Goal: Information Seeking & Learning: Learn about a topic

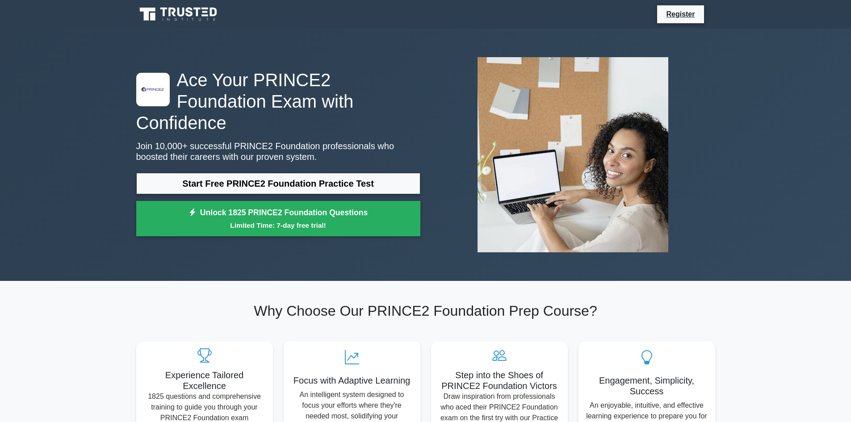
click at [530, 85] on img at bounding box center [572, 154] width 205 height 209
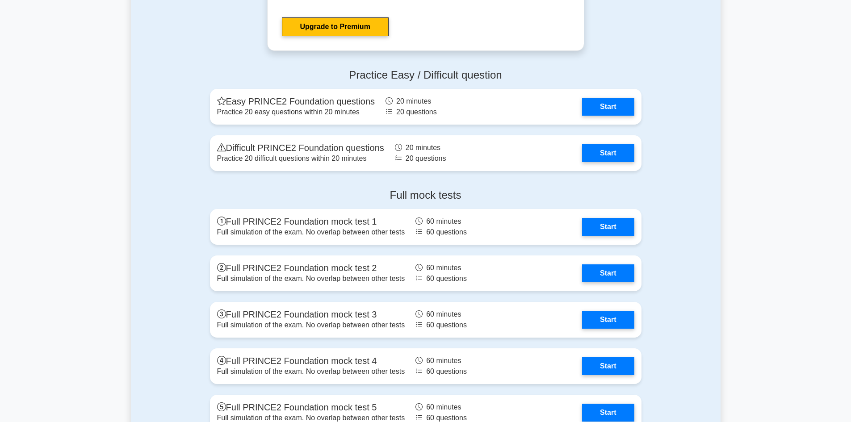
scroll to position [1404, 0]
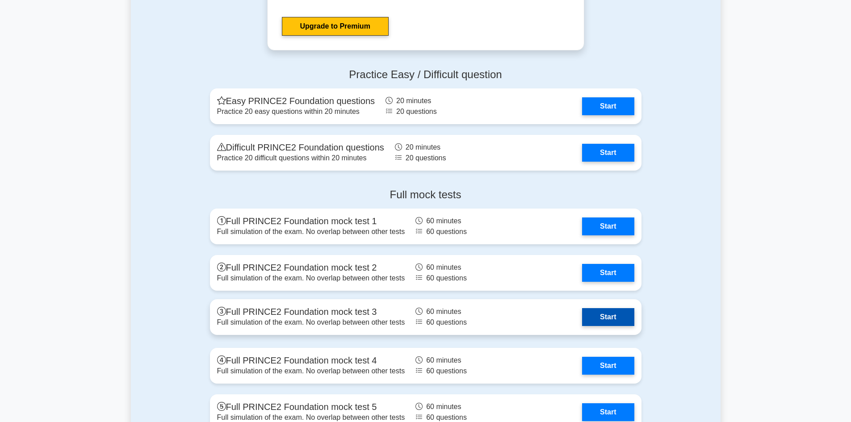
click at [607, 313] on link "Start" at bounding box center [608, 317] width 52 height 18
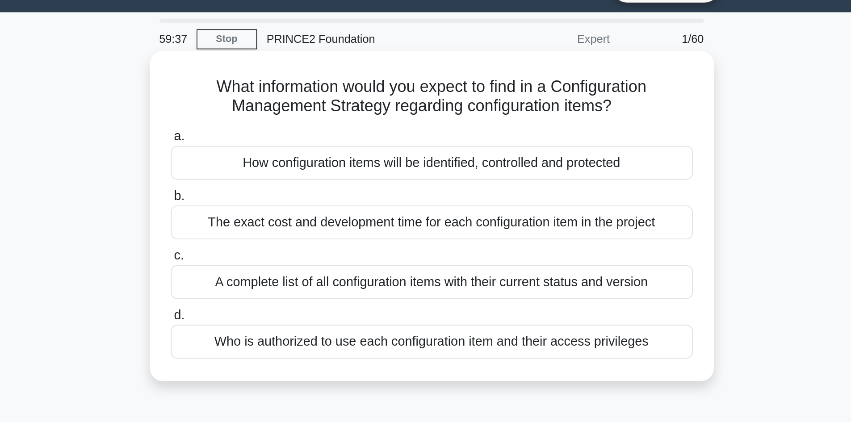
click at [452, 116] on div "How configuration items will be identified, controlled and protected" at bounding box center [425, 112] width 289 height 19
click at [281, 100] on input "a. How configuration items will be identified, controlled and protected" at bounding box center [281, 98] width 0 height 6
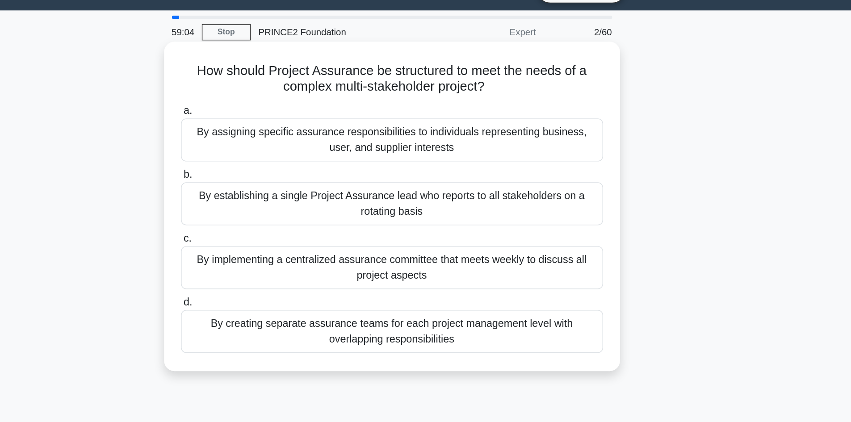
click at [538, 119] on div "By assigning specific assurance responsibilities to individuals representing bu…" at bounding box center [425, 117] width 289 height 29
click at [281, 100] on input "a. By assigning specific assurance responsibilities to individuals representing…" at bounding box center [281, 98] width 0 height 6
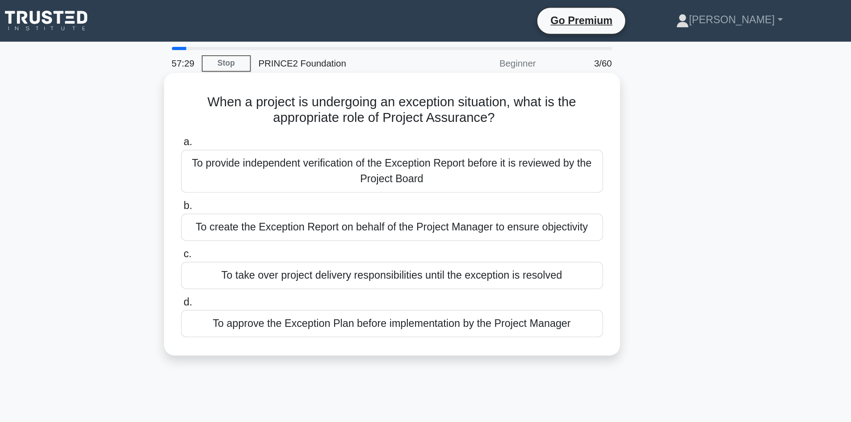
click at [453, 225] on div "To approve the Exception Plan before implementation by the Project Manager" at bounding box center [425, 222] width 289 height 19
click at [281, 210] on input "d. To approve the Exception Plan before implementation by the Project Manager" at bounding box center [281, 207] width 0 height 6
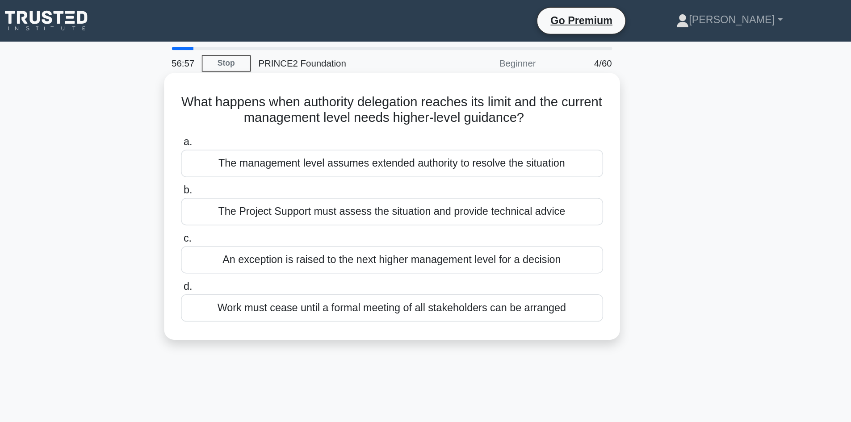
click at [439, 182] on div "An exception is raised to the next higher management level for a decision" at bounding box center [425, 178] width 289 height 19
click at [281, 167] on input "c. An exception is raised to the next higher management level for a decision" at bounding box center [281, 164] width 0 height 6
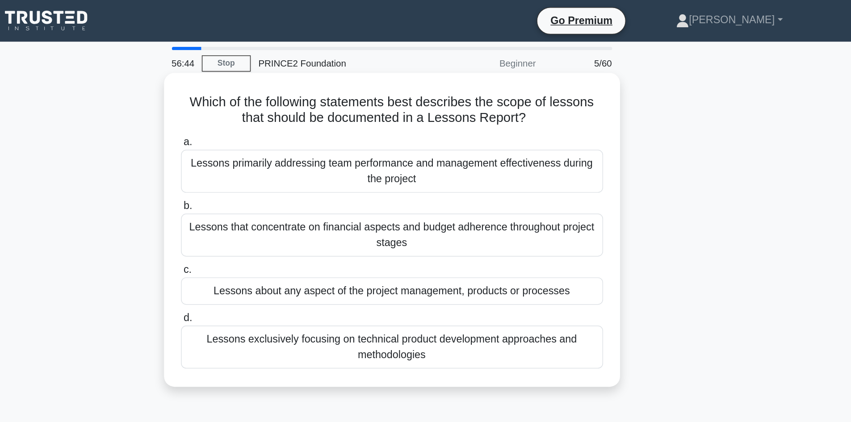
click at [438, 204] on div "Lessons about any aspect of the project management, products or processes" at bounding box center [425, 199] width 289 height 19
click at [281, 188] on input "c. Lessons about any aspect of the project management, products or processes" at bounding box center [281, 185] width 0 height 6
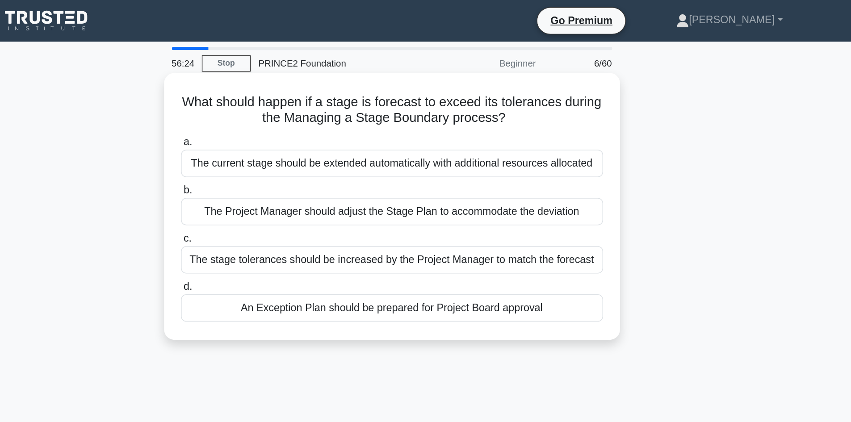
click at [442, 211] on div "An Exception Plan should be prepared for Project Board approval" at bounding box center [425, 211] width 289 height 19
click at [281, 200] on input "d. An Exception Plan should be prepared for Project Board approval" at bounding box center [281, 197] width 0 height 6
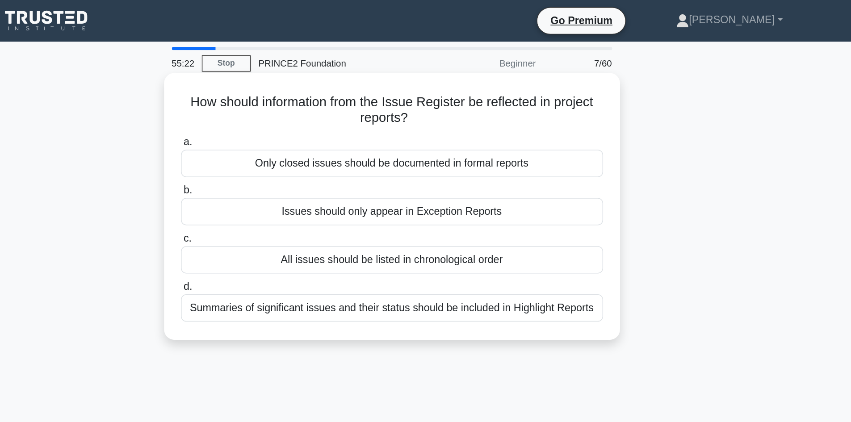
click at [437, 213] on div "Summaries of significant issues and their status should be included in Highligh…" at bounding box center [425, 211] width 289 height 19
click at [281, 200] on input "d. Summaries of significant issues and their status should be included in Highl…" at bounding box center [281, 197] width 0 height 6
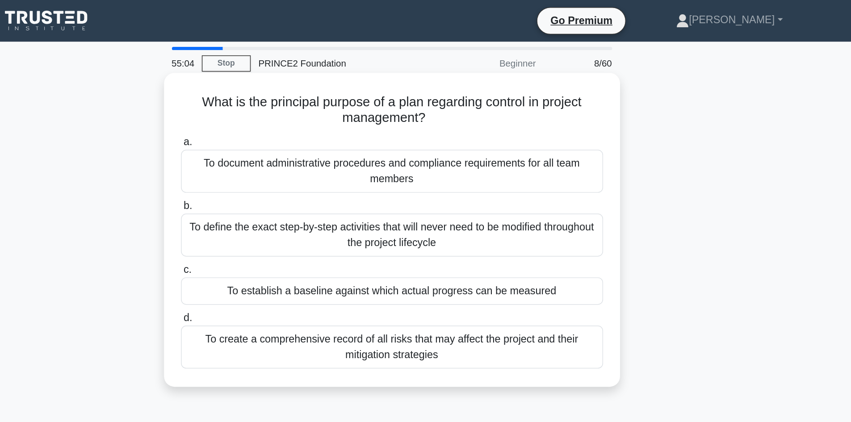
click at [438, 201] on div "To establish a baseline against which actual progress can be measured" at bounding box center [425, 199] width 289 height 19
click at [281, 188] on input "c. To establish a baseline against which actual progress can be measured" at bounding box center [281, 185] width 0 height 6
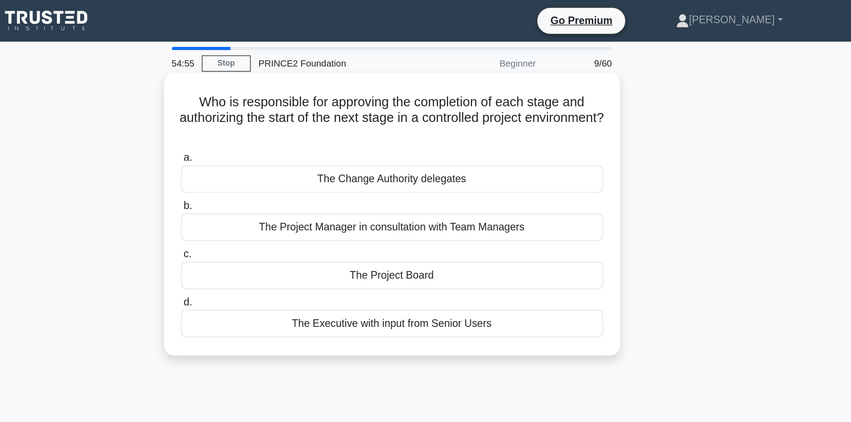
click at [435, 188] on div "The Project Board" at bounding box center [425, 188] width 289 height 19
click at [281, 177] on input "c. The Project Board" at bounding box center [281, 174] width 0 height 6
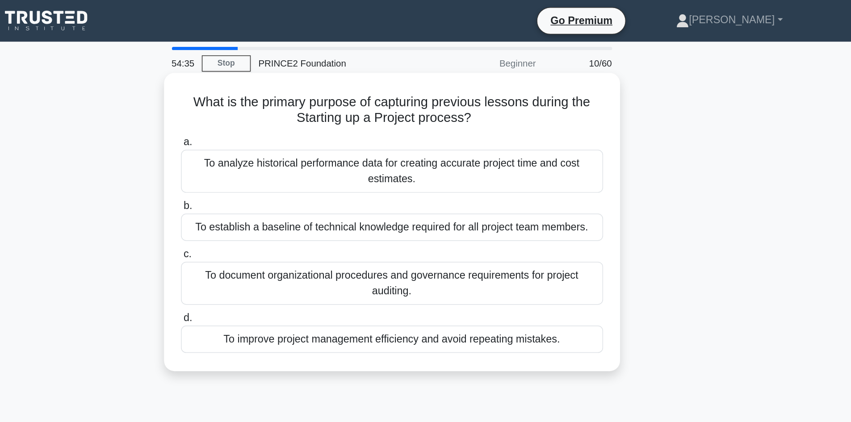
click at [409, 233] on div "To improve project management efficiency and avoid repeating mistakes." at bounding box center [425, 232] width 289 height 19
click at [281, 221] on input "d. To improve project management efficiency and avoid repeating mistakes." at bounding box center [281, 218] width 0 height 6
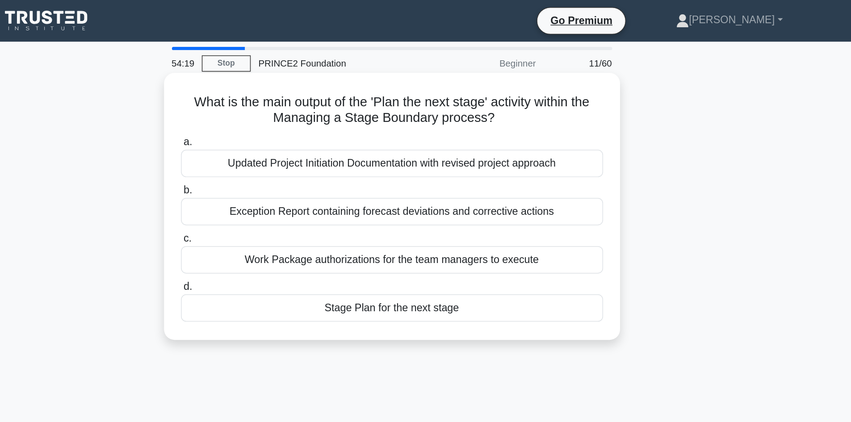
click at [396, 213] on div "Stage Plan for the next stage" at bounding box center [425, 211] width 289 height 19
click at [281, 200] on input "d. Stage Plan for the next stage" at bounding box center [281, 197] width 0 height 6
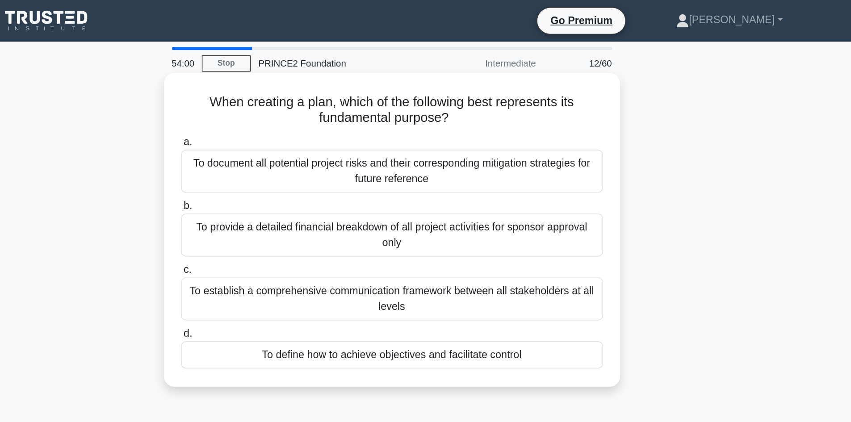
click at [398, 243] on div "To define how to achieve objectives and facilitate control" at bounding box center [425, 243] width 289 height 19
click at [281, 232] on input "d. To define how to achieve objectives and facilitate control" at bounding box center [281, 229] width 0 height 6
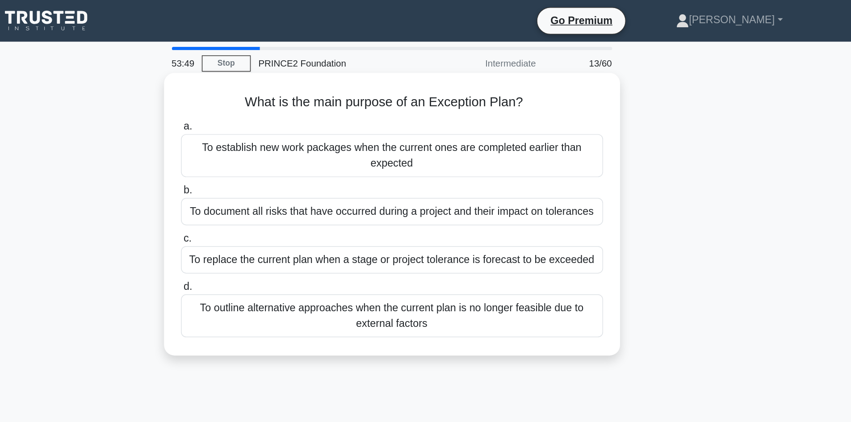
click at [400, 210] on div "To outline alternative approaches when the current plan is no longer feasible d…" at bounding box center [425, 216] width 289 height 29
click at [281, 200] on input "d. To outline alternative approaches when the current plan is no longer feasibl…" at bounding box center [281, 197] width 0 height 6
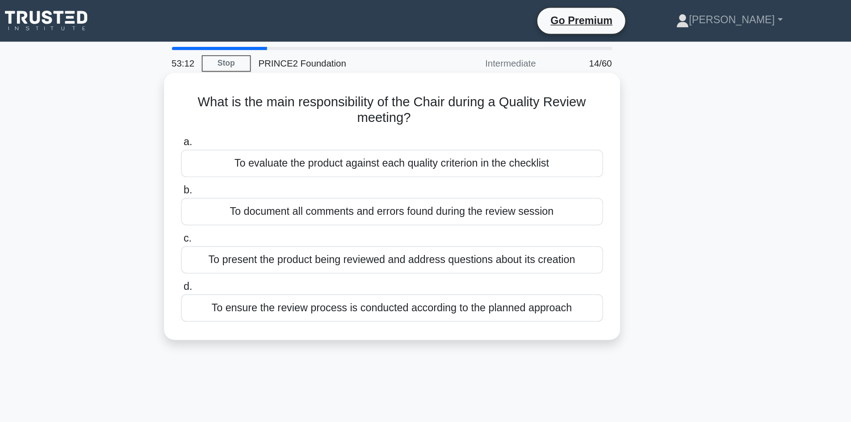
click at [385, 210] on div "To ensure the review process is conducted according to the planned approach" at bounding box center [425, 211] width 289 height 19
click at [281, 200] on input "d. To ensure the review process is conducted according to the planned approach" at bounding box center [281, 197] width 0 height 6
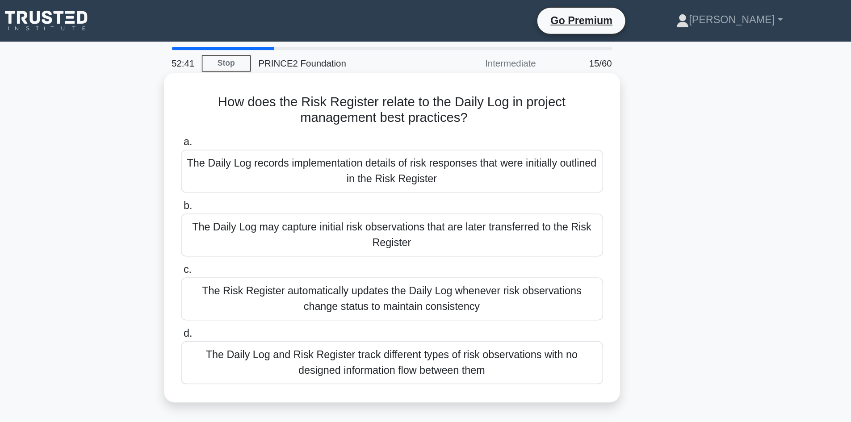
click at [413, 164] on div "The Daily Log may capture initial risk observations that are later transferred …" at bounding box center [425, 160] width 289 height 29
click at [281, 144] on input "b. The Daily Log may capture initial risk observations that are later transferr…" at bounding box center [281, 141] width 0 height 6
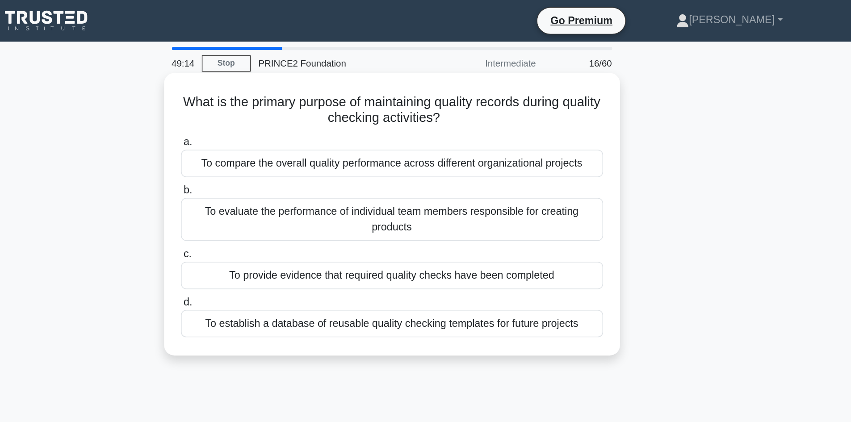
click at [482, 188] on div "To provide evidence that required quality checks have been completed" at bounding box center [425, 188] width 289 height 19
click at [281, 177] on input "c. To provide evidence that required quality checks have been completed" at bounding box center [281, 174] width 0 height 6
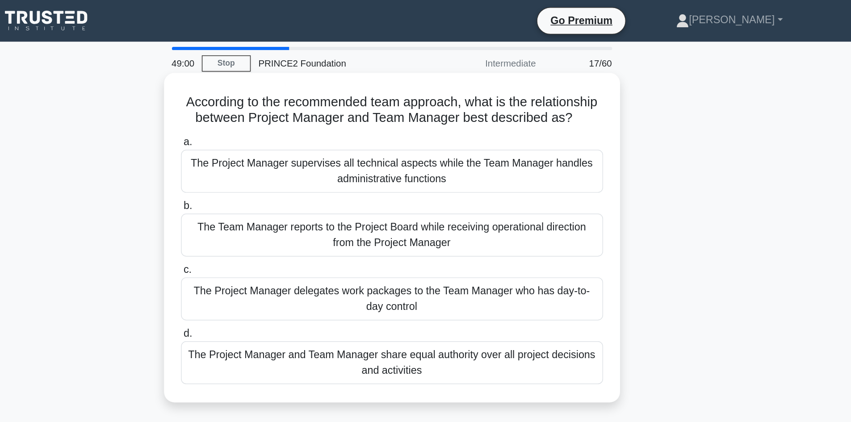
click at [471, 216] on div "The Project Manager delegates work packages to the Team Manager who has day-to-…" at bounding box center [425, 204] width 289 height 29
click at [281, 188] on input "c. The Project Manager delegates work packages to the Team Manager who has day-…" at bounding box center [281, 185] width 0 height 6
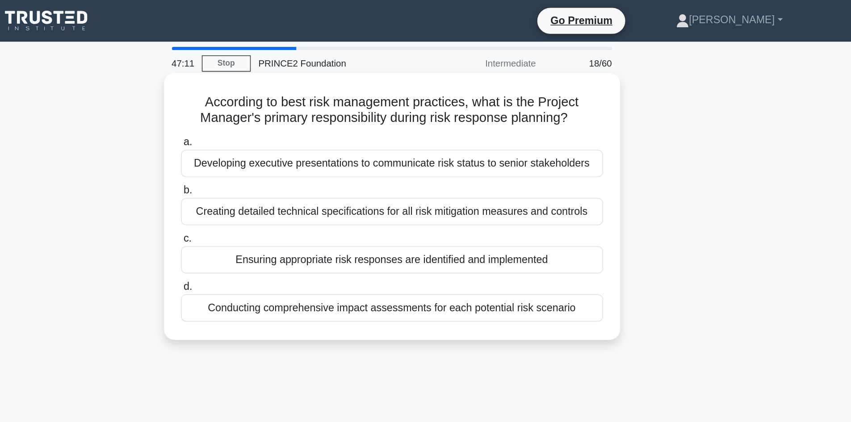
click at [370, 179] on div "Ensuring appropriate risk responses are identified and implemented" at bounding box center [425, 178] width 289 height 19
click at [281, 167] on input "c. Ensuring appropriate risk responses are identified and implemented" at bounding box center [281, 164] width 0 height 6
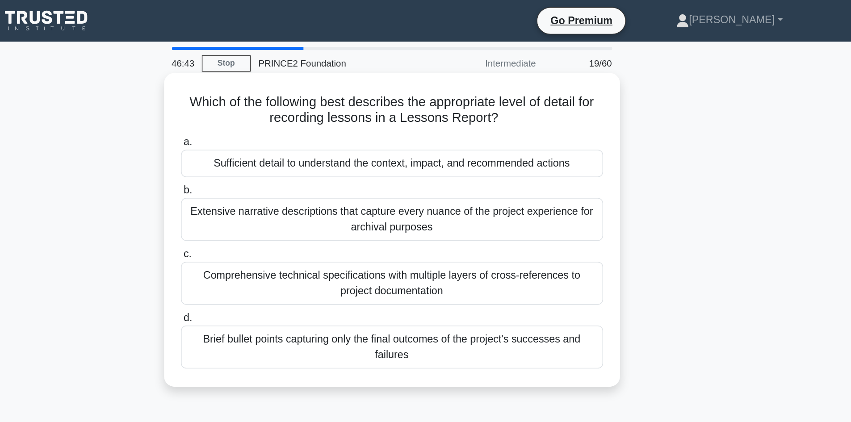
click at [378, 116] on div "Sufficient detail to understand the context, impact, and recommended actions" at bounding box center [425, 112] width 289 height 19
click at [281, 100] on input "a. Sufficient detail to understand the context, impact, and recommended actions" at bounding box center [281, 98] width 0 height 6
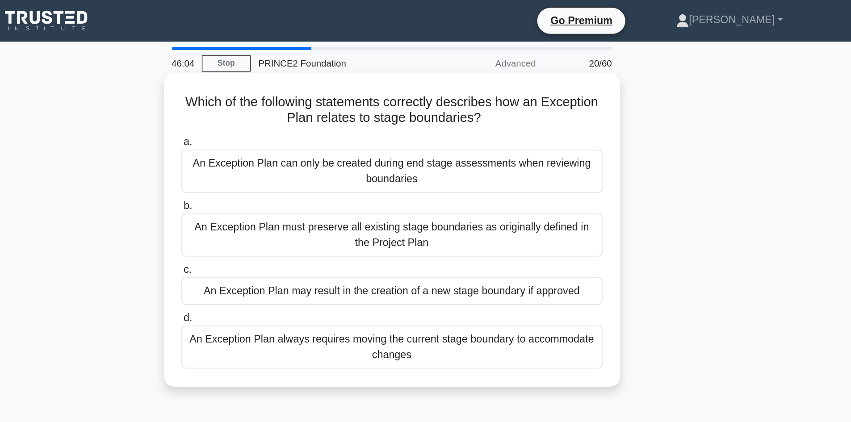
click at [371, 163] on div "An Exception Plan must preserve all existing stage boundaries as originally def…" at bounding box center [425, 160] width 289 height 29
click at [281, 144] on input "b. An Exception Plan must preserve all existing stage boundaries as originally …" at bounding box center [281, 141] width 0 height 6
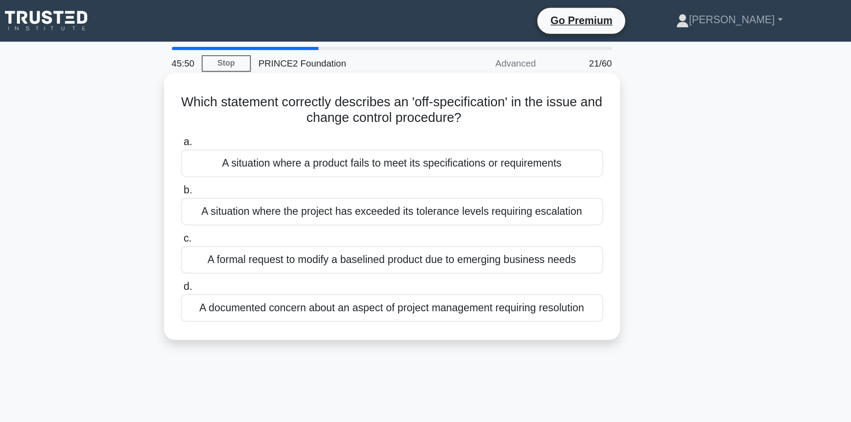
click at [375, 111] on div "A situation where a product fails to meet its specifications or requirements" at bounding box center [425, 112] width 289 height 19
click at [281, 100] on input "a. A situation where a product fails to meet its specifications or requirements" at bounding box center [281, 98] width 0 height 6
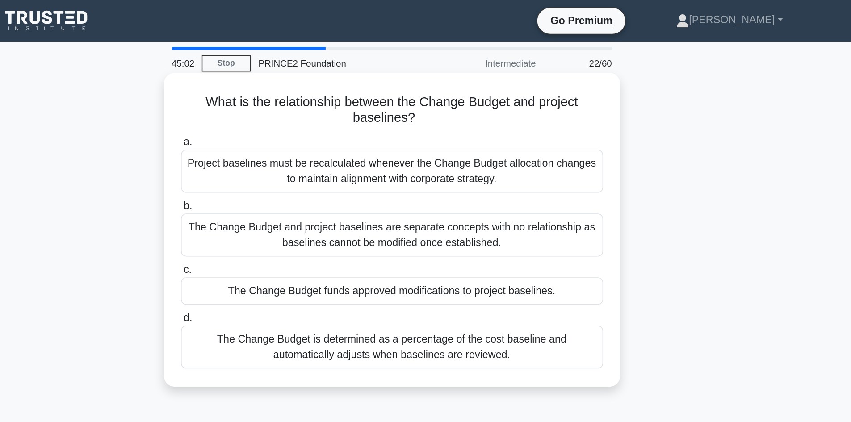
click at [386, 200] on div "The Change Budget funds approved modifications to project baselines." at bounding box center [425, 199] width 289 height 19
click at [281, 188] on input "c. The Change Budget funds approved modifications to project baselines." at bounding box center [281, 185] width 0 height 6
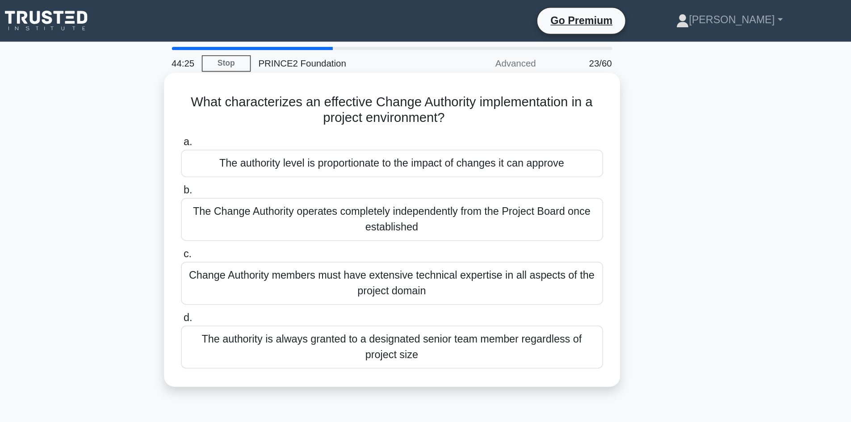
click at [401, 150] on div "The Change Authority operates completely independently from the Project Board o…" at bounding box center [425, 150] width 289 height 29
click at [281, 134] on input "b. The Change Authority operates completely independently from the Project Boar…" at bounding box center [281, 131] width 0 height 6
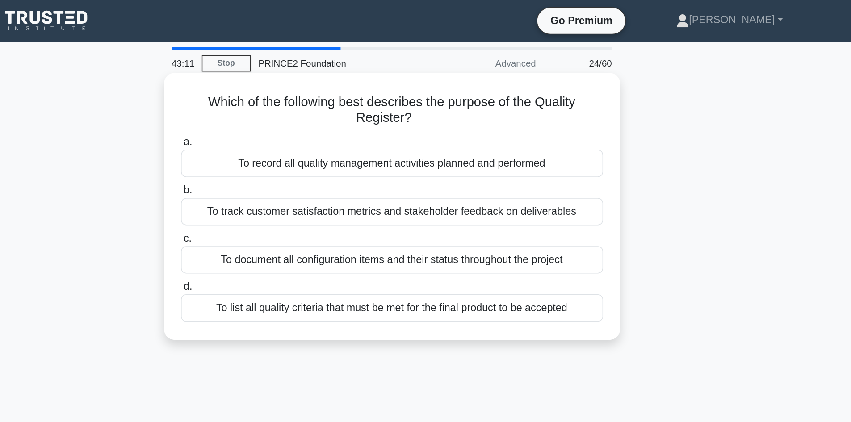
click at [377, 216] on div "To list all quality criteria that must be met for the final product to be accep…" at bounding box center [425, 211] width 289 height 19
click at [281, 200] on input "d. To list all quality criteria that must be met for the final product to be ac…" at bounding box center [281, 197] width 0 height 6
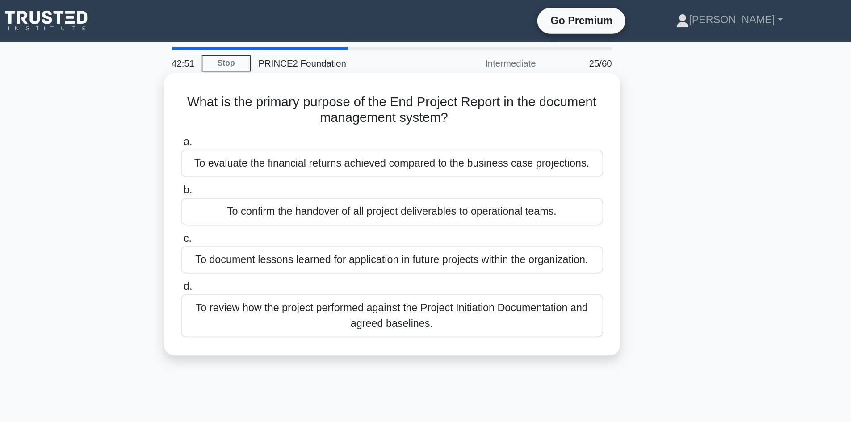
click at [372, 209] on div "To review how the project performed against the Project Initiation Documentatio…" at bounding box center [425, 216] width 289 height 29
click at [281, 200] on input "d. To review how the project performed against the Project Initiation Documenta…" at bounding box center [281, 197] width 0 height 6
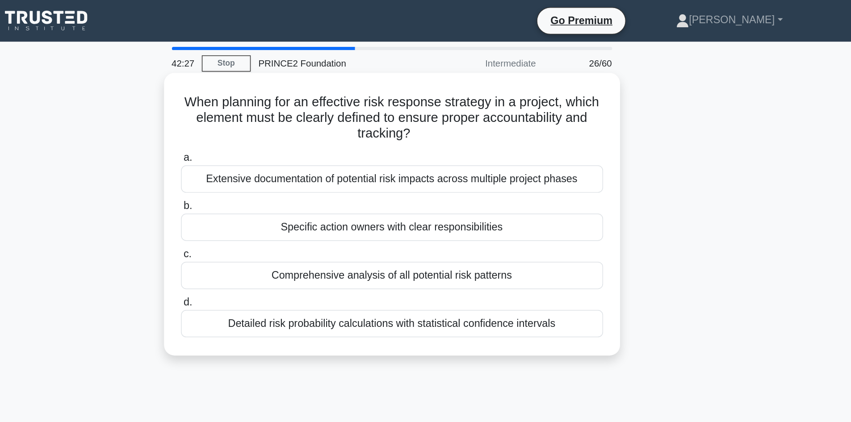
click at [389, 157] on div "Specific action owners with clear responsibilities" at bounding box center [425, 155] width 289 height 19
click at [281, 144] on input "b. Specific action owners with clear responsibilities" at bounding box center [281, 141] width 0 height 6
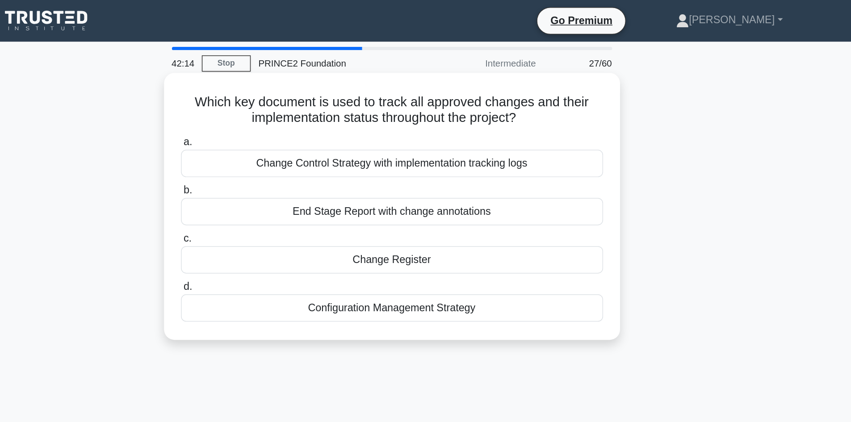
click at [401, 209] on div "Configuration Management Strategy" at bounding box center [425, 211] width 289 height 19
click at [281, 200] on input "d. Configuration Management Strategy" at bounding box center [281, 197] width 0 height 6
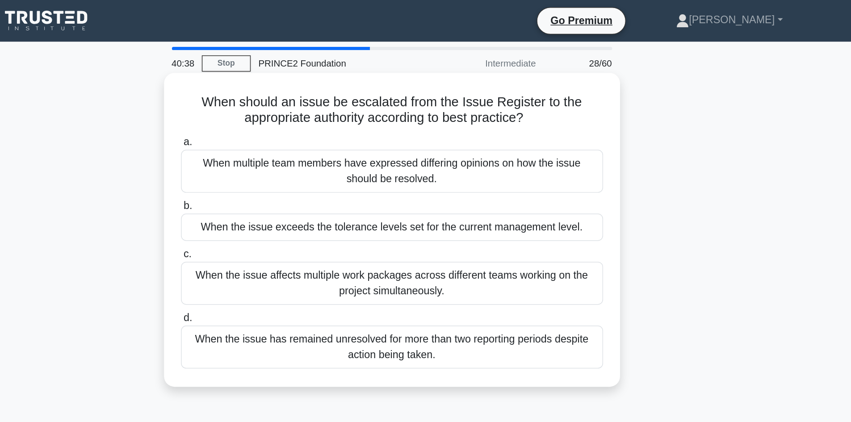
click at [413, 155] on div "When the issue exceeds the tolerance levels set for the current management leve…" at bounding box center [425, 155] width 289 height 19
click at [281, 144] on input "b. When the issue exceeds the tolerance levels set for the current management l…" at bounding box center [281, 141] width 0 height 6
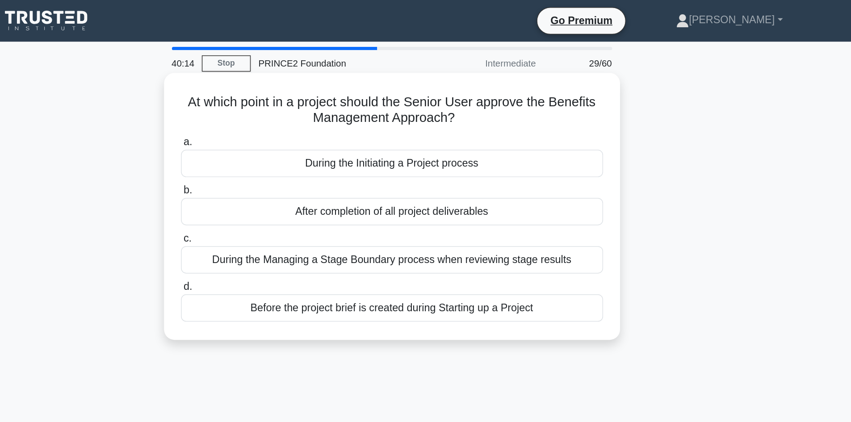
click at [430, 109] on div "During the Initiating a Project process" at bounding box center [425, 112] width 289 height 19
click at [281, 100] on input "a. During the Initiating a Project process" at bounding box center [281, 98] width 0 height 6
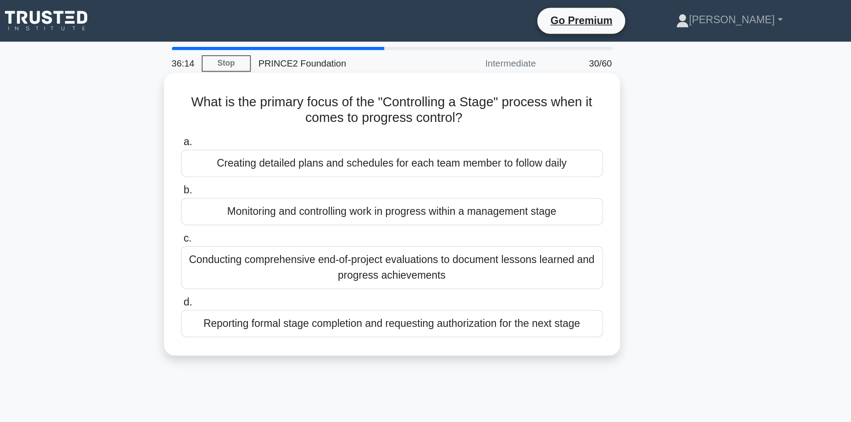
click at [465, 216] on div "Reporting formal stage completion and requesting authorization for the next sta…" at bounding box center [425, 222] width 289 height 19
click at [281, 210] on input "d. Reporting formal stage completion and requesting authorization for the next …" at bounding box center [281, 207] width 0 height 6
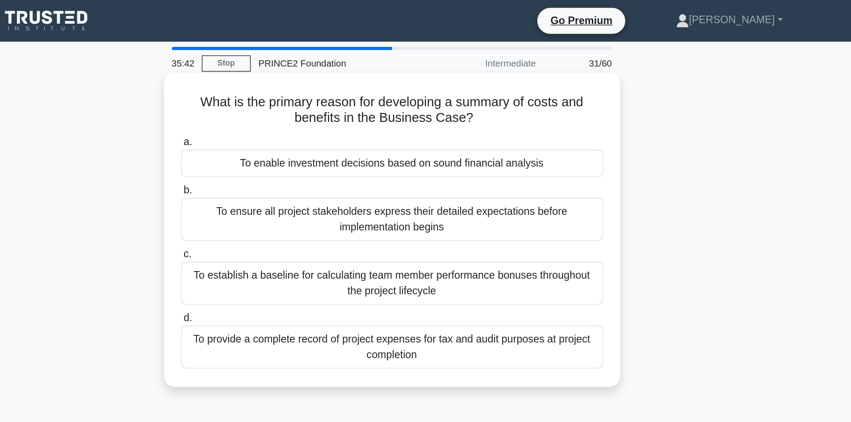
click at [484, 110] on div "To enable investment decisions based on sound financial analysis" at bounding box center [425, 112] width 289 height 19
click at [281, 100] on input "a. To enable investment decisions based on sound financial analysis" at bounding box center [281, 98] width 0 height 6
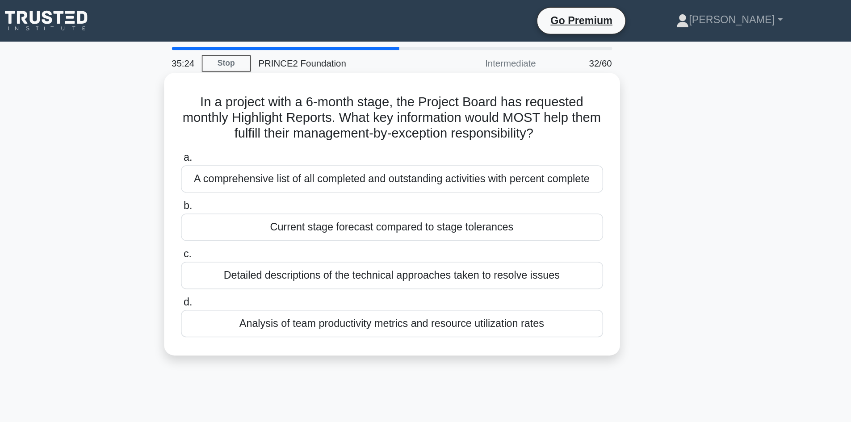
click at [463, 159] on div "Current stage forecast compared to stage tolerances" at bounding box center [425, 155] width 289 height 19
click at [281, 144] on input "b. Current stage forecast compared to stage tolerances" at bounding box center [281, 141] width 0 height 6
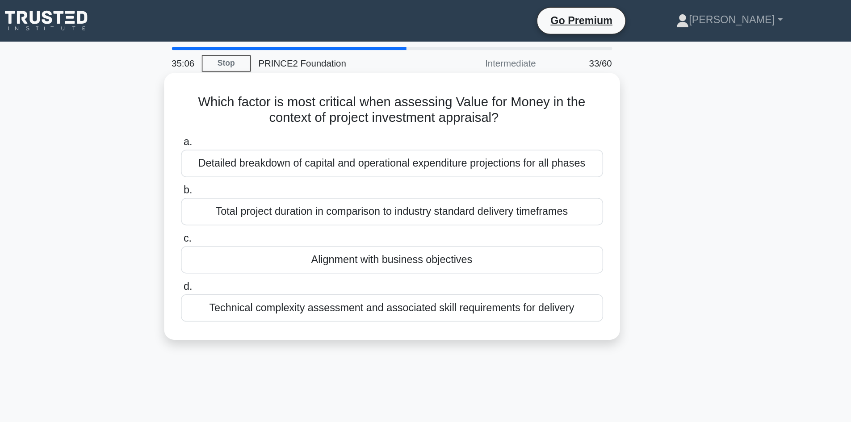
click at [450, 181] on div "Alignment with business objectives" at bounding box center [425, 178] width 289 height 19
click at [281, 167] on input "c. Alignment with business objectives" at bounding box center [281, 164] width 0 height 6
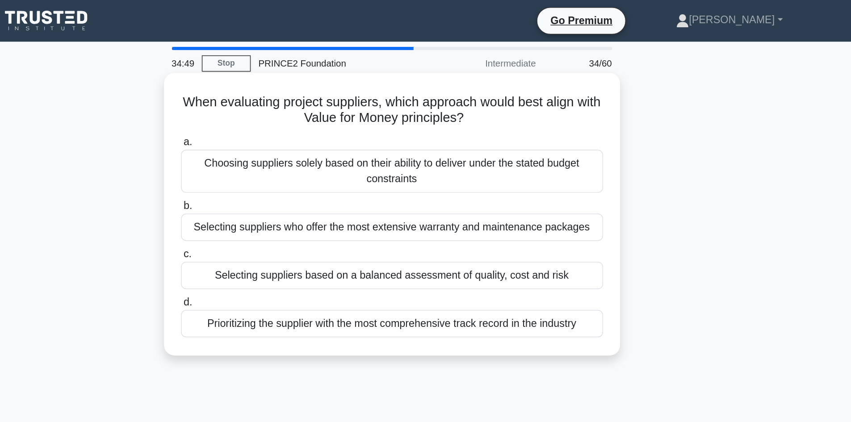
click at [451, 192] on div "Selecting suppliers based on a balanced assessment of quality, cost and risk" at bounding box center [425, 188] width 289 height 19
click at [281, 177] on input "c. Selecting suppliers based on a balanced assessment of quality, cost and risk" at bounding box center [281, 174] width 0 height 6
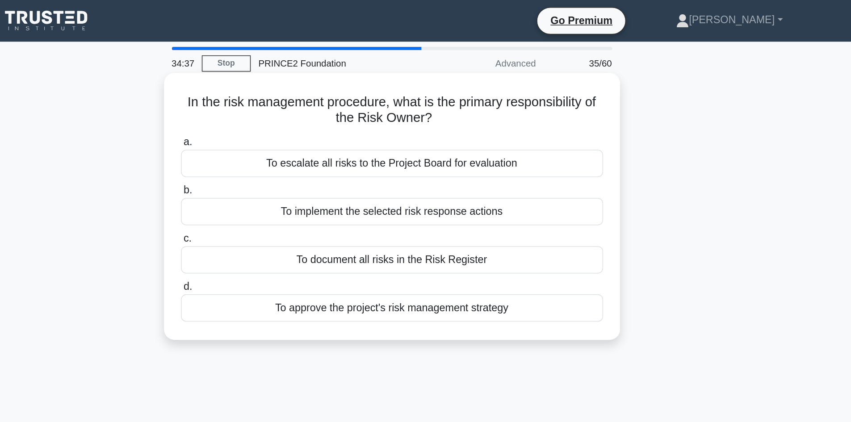
click at [448, 146] on div "To implement the selected risk response actions" at bounding box center [425, 145] width 289 height 19
click at [281, 134] on input "b. To implement the selected risk response actions" at bounding box center [281, 131] width 0 height 6
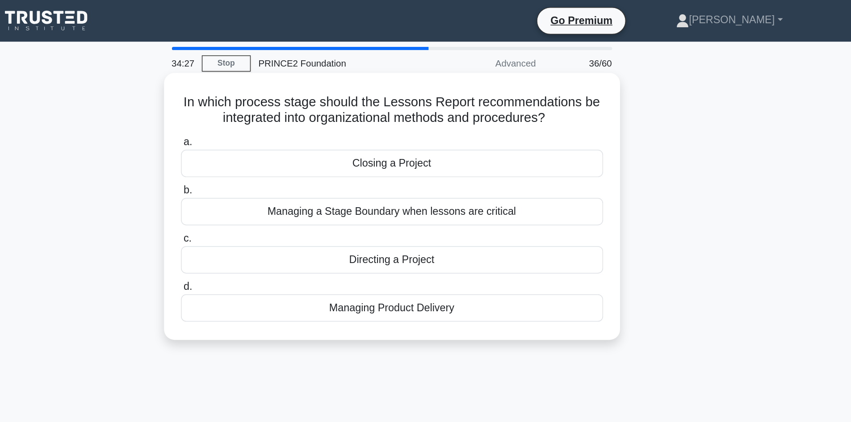
click at [447, 111] on div "Closing a Project" at bounding box center [425, 112] width 289 height 19
click at [281, 100] on input "a. Closing a Project" at bounding box center [281, 98] width 0 height 6
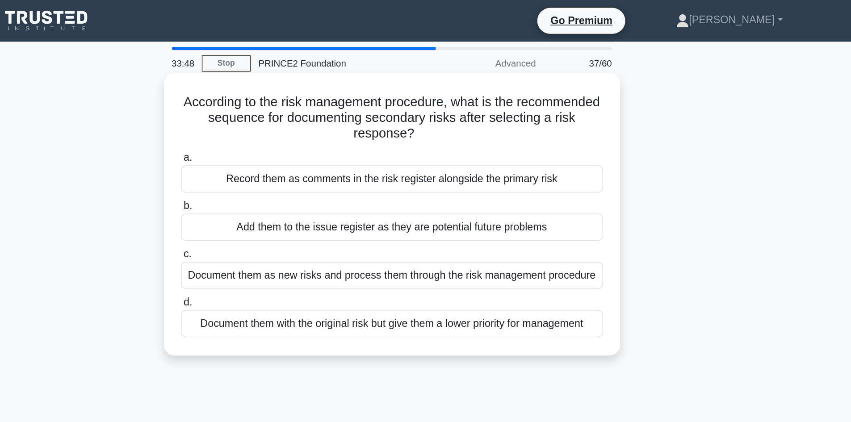
click at [450, 190] on div "Document them as new risks and process them through the risk management procedu…" at bounding box center [425, 188] width 289 height 19
click at [281, 177] on input "c. Document them as new risks and process them through the risk management proc…" at bounding box center [281, 174] width 0 height 6
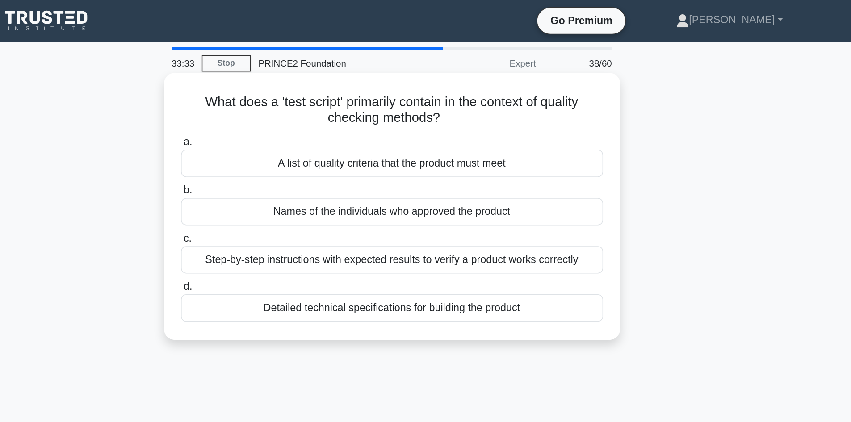
click at [450, 179] on div "Step-by-step instructions with expected results to verify a product works corre…" at bounding box center [425, 178] width 289 height 19
click at [281, 167] on input "c. Step-by-step instructions with expected results to verify a product works co…" at bounding box center [281, 164] width 0 height 6
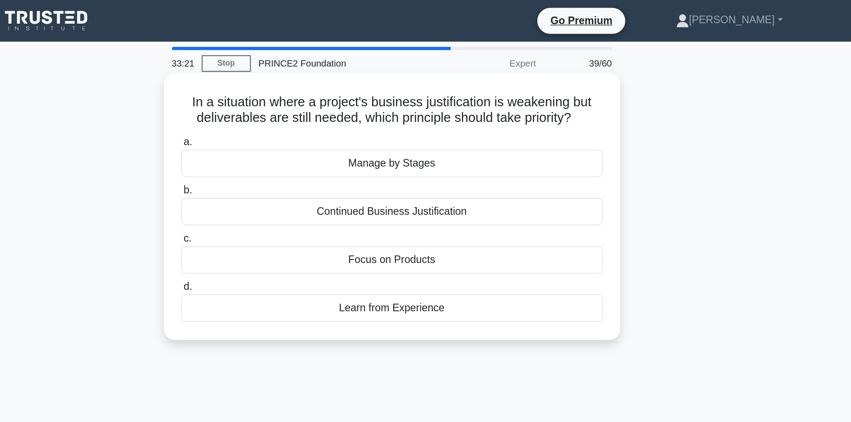
click at [440, 148] on div "Continued Business Justification" at bounding box center [425, 145] width 289 height 19
click at [281, 134] on input "b. Continued Business Justification" at bounding box center [281, 131] width 0 height 6
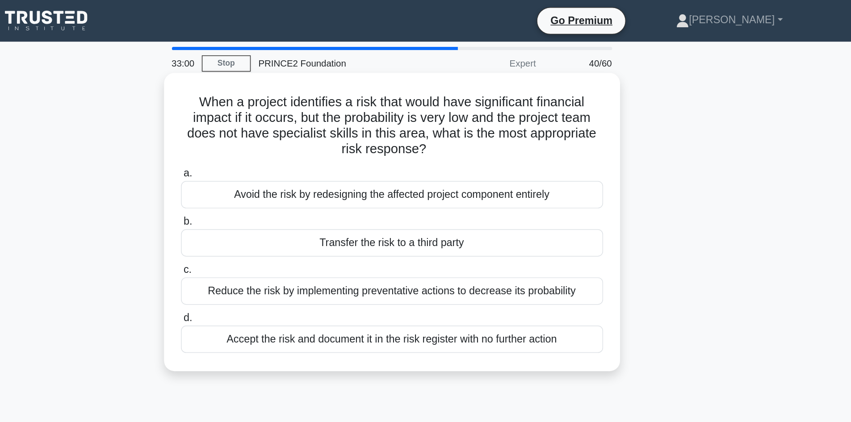
click at [436, 202] on div "Reduce the risk by implementing preventative actions to decrease its probability" at bounding box center [425, 199] width 289 height 19
click at [281, 188] on input "c. Reduce the risk by implementing preventative actions to decrease its probabi…" at bounding box center [281, 185] width 0 height 6
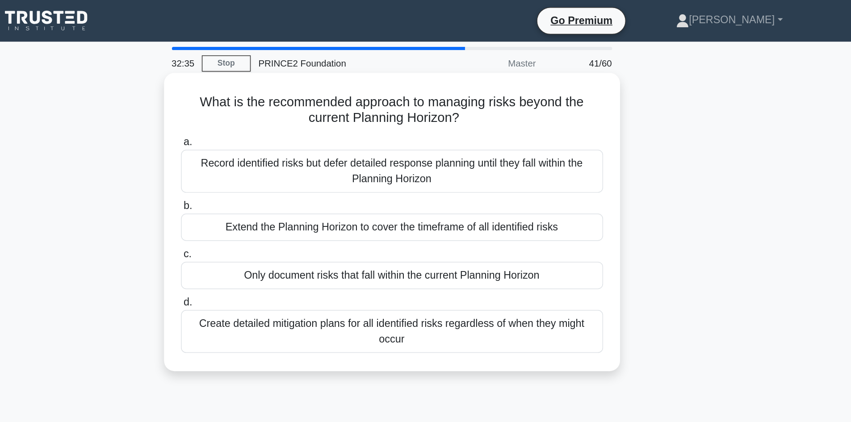
click at [435, 125] on div "Record identified risks but defer detailed response planning until they fall wi…" at bounding box center [425, 117] width 289 height 29
click at [281, 100] on input "a. Record identified risks but defer detailed response planning until they fall…" at bounding box center [281, 98] width 0 height 6
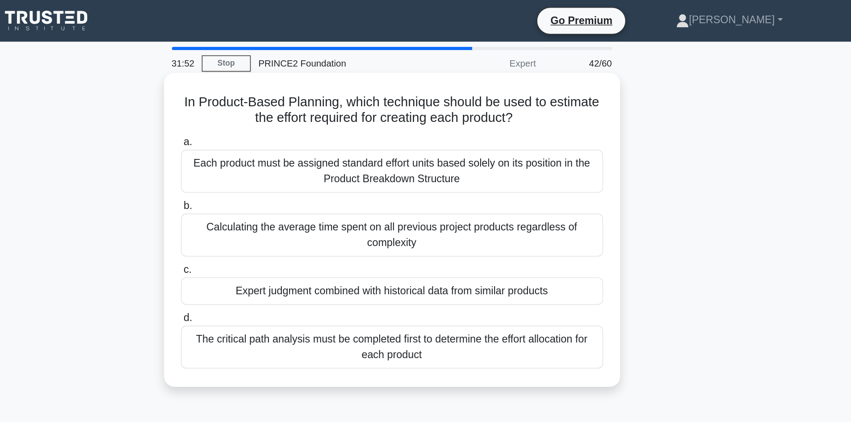
click at [430, 236] on div "The critical path analysis must be completed first to determine the effort allo…" at bounding box center [425, 237] width 289 height 29
click at [281, 221] on input "d. The critical path analysis must be completed first to determine the effort a…" at bounding box center [281, 218] width 0 height 6
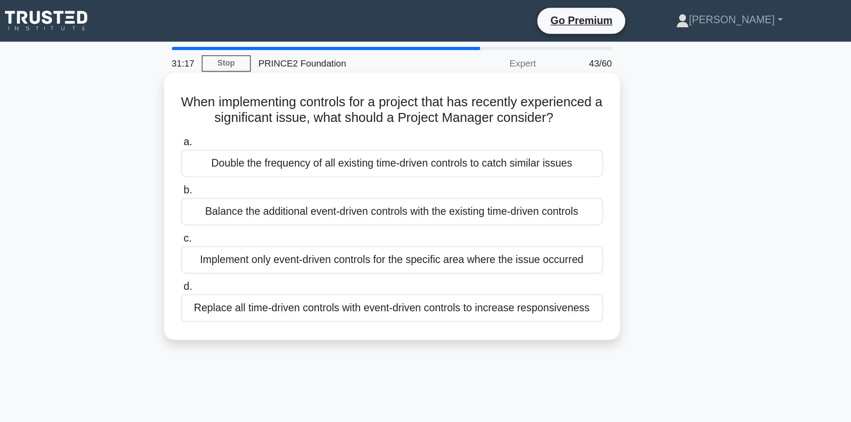
click at [432, 154] on div "Balance the additional event-driven controls with the existing time-driven cont…" at bounding box center [425, 145] width 289 height 19
click at [281, 134] on input "b. Balance the additional event-driven controls with the existing time-driven c…" at bounding box center [281, 131] width 0 height 6
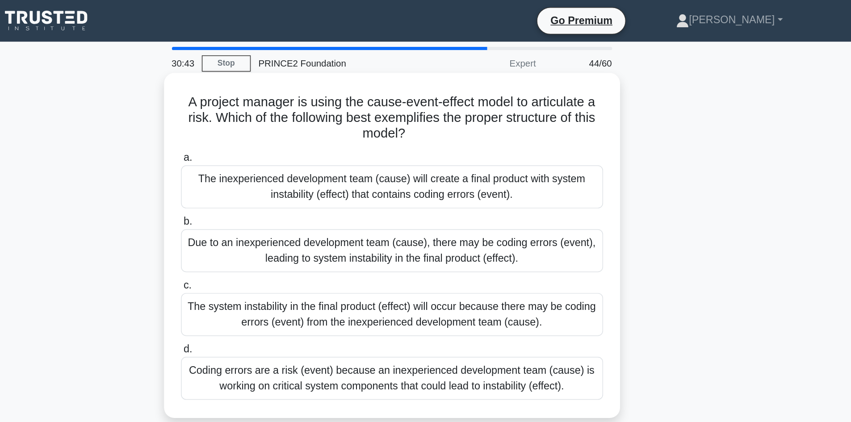
click at [433, 167] on div "Due to an inexperienced development team (cause), there may be coding errors (e…" at bounding box center [425, 171] width 289 height 29
click at [281, 155] on input "b. Due to an inexperienced development team (cause), there may be coding errors…" at bounding box center [281, 152] width 0 height 6
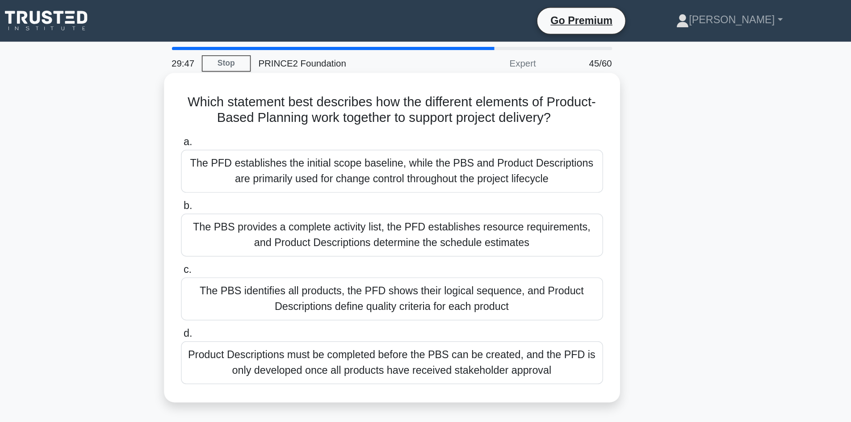
click at [420, 209] on div "The PBS identifies all products, the PFD shows their logical sequence, and Prod…" at bounding box center [425, 204] width 289 height 29
click at [281, 188] on input "c. The PBS identifies all products, the PFD shows their logical sequence, and P…" at bounding box center [281, 185] width 0 height 6
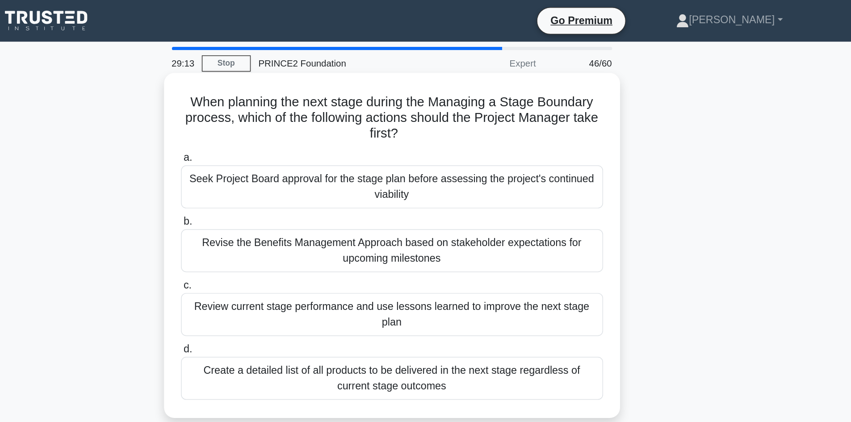
click at [392, 221] on div "Review current stage performance and use lessons learned to improve the next st…" at bounding box center [425, 215] width 289 height 29
click at [281, 199] on input "c. Review current stage performance and use lessons learned to improve the next…" at bounding box center [281, 196] width 0 height 6
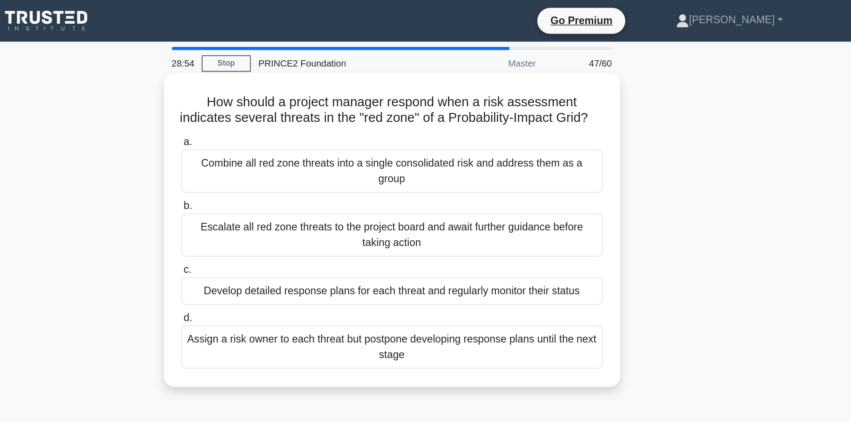
click at [388, 164] on div "Escalate all red zone threats to the project board and await further guidance b…" at bounding box center [425, 160] width 289 height 29
click at [281, 144] on input "b. Escalate all red zone threats to the project board and await further guidanc…" at bounding box center [281, 141] width 0 height 6
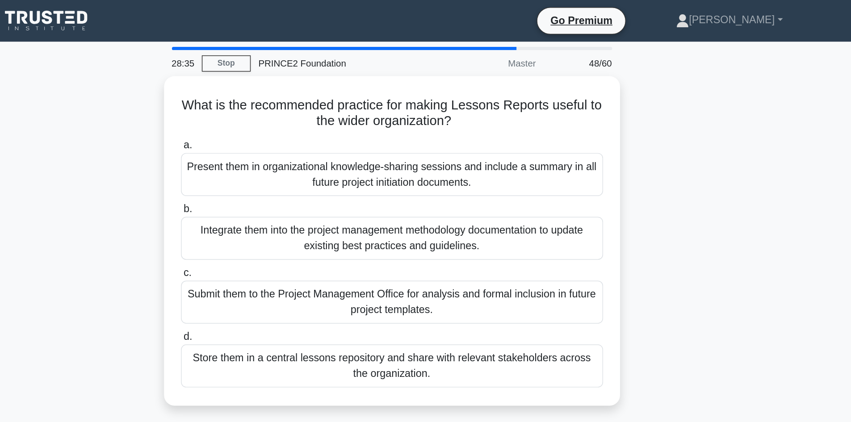
click at [219, 204] on div "What is the recommended practice for making Lessons Reports useful to the wider…" at bounding box center [425, 170] width 589 height 237
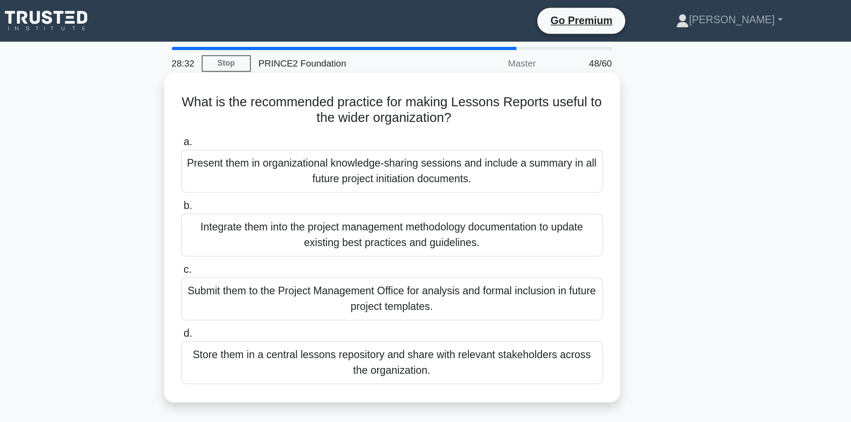
click at [344, 246] on div "Store them in a central lessons repository and share with relevant stakeholders…" at bounding box center [425, 248] width 289 height 29
click at [281, 232] on input "d. Store them in a central lessons repository and share with relevant stakehold…" at bounding box center [281, 229] width 0 height 6
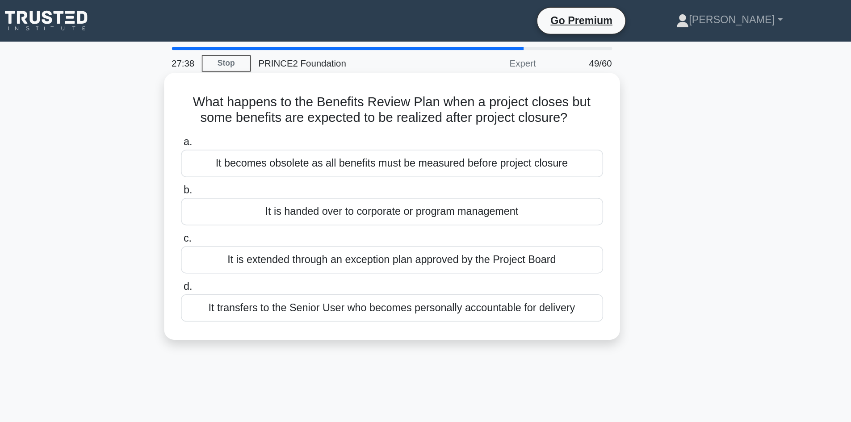
click at [451, 212] on div "It transfers to the Senior User who becomes personally accountable for delivery" at bounding box center [425, 211] width 289 height 19
click at [281, 200] on input "d. It transfers to the Senior User who becomes personally accountable for deliv…" at bounding box center [281, 197] width 0 height 6
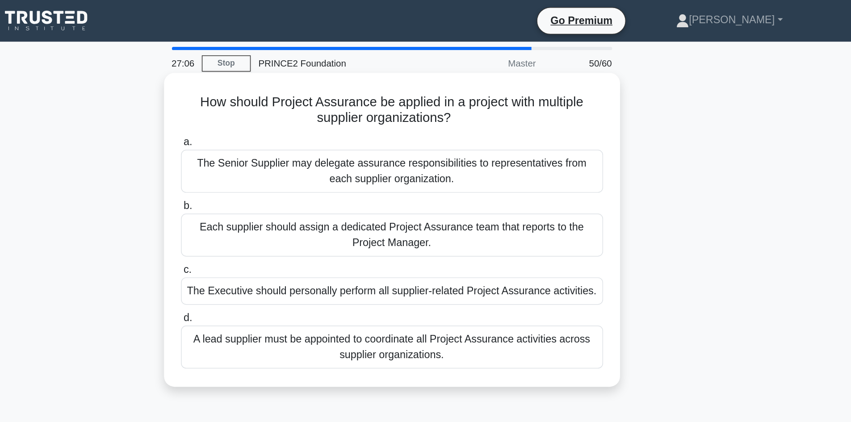
click at [398, 242] on div "A lead supplier must be appointed to coordinate all Project Assurance activitie…" at bounding box center [425, 237] width 289 height 29
click at [281, 221] on input "d. A lead supplier must be appointed to coordinate all Project Assurance activi…" at bounding box center [281, 218] width 0 height 6
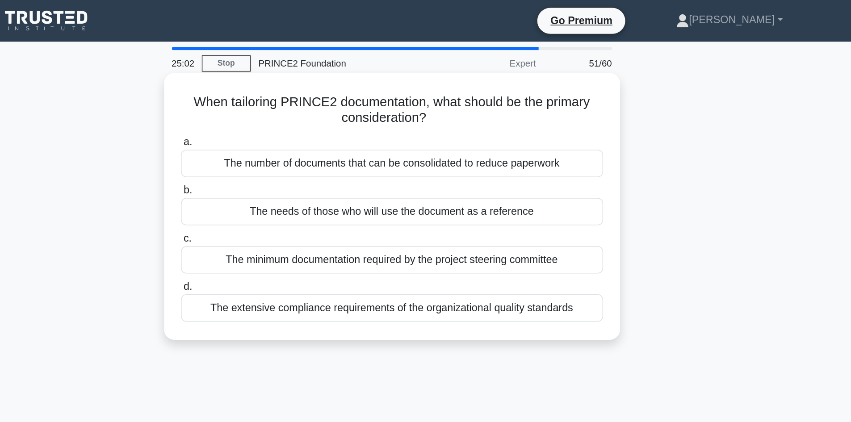
click at [330, 213] on div "The extensive compliance requirements of the organizational quality standards" at bounding box center [425, 211] width 289 height 19
click at [281, 200] on input "d. The extensive compliance requirements of the organizational quality standards" at bounding box center [281, 197] width 0 height 6
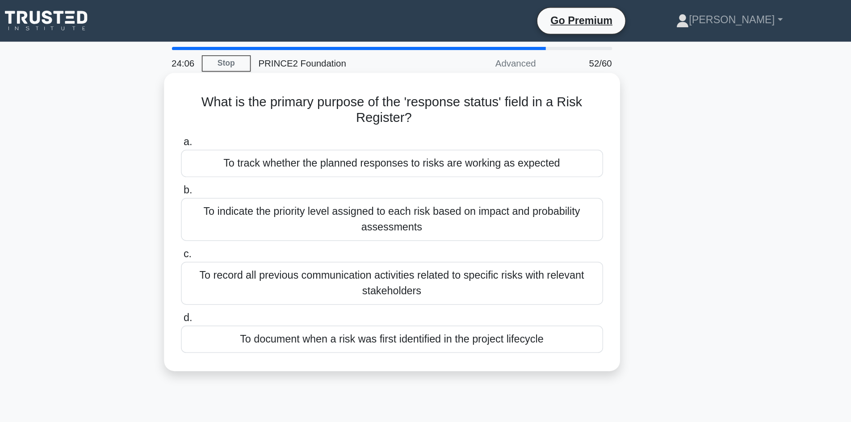
click at [502, 115] on div "To track whether the planned responses to risks are working as expected" at bounding box center [425, 112] width 289 height 19
click at [281, 100] on input "a. To track whether the planned responses to risks are working as expected" at bounding box center [281, 98] width 0 height 6
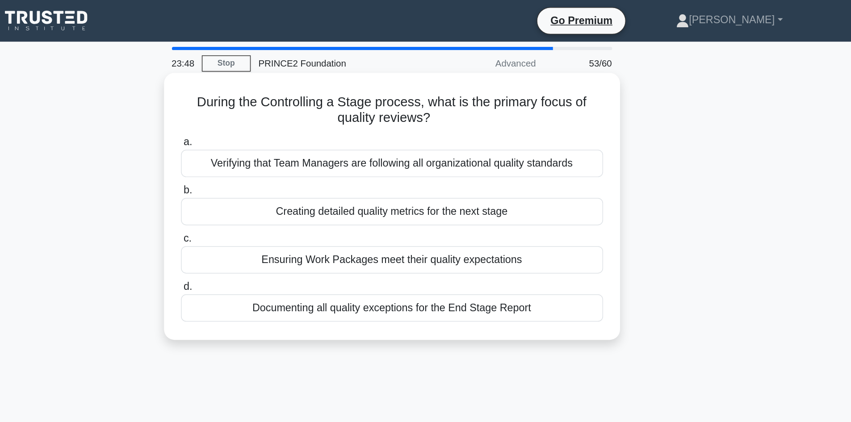
click at [472, 179] on div "Ensuring Work Packages meet their quality expectations" at bounding box center [425, 178] width 289 height 19
click at [281, 167] on input "c. Ensuring Work Packages meet their quality expectations" at bounding box center [281, 164] width 0 height 6
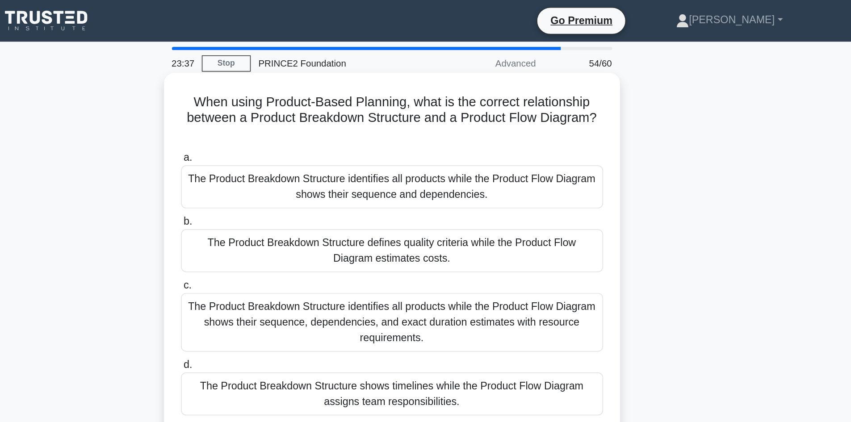
click at [475, 134] on div "The Product Breakdown Structure identifies all products while the Product Flow …" at bounding box center [425, 127] width 289 height 29
click at [281, 111] on input "a. The Product Breakdown Structure identifies all products while the Product Fl…" at bounding box center [281, 108] width 0 height 6
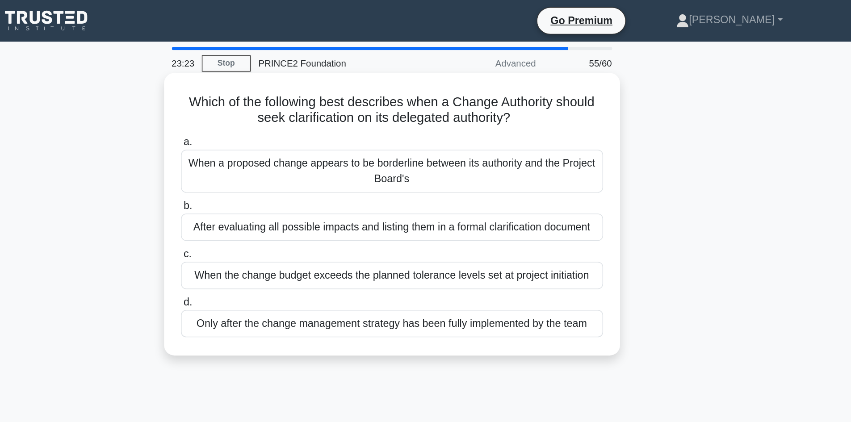
click at [454, 188] on div "When the change budget exceeds the planned tolerance levels set at project init…" at bounding box center [425, 188] width 289 height 19
click at [281, 177] on input "c. When the change budget exceeds the planned tolerance levels set at project i…" at bounding box center [281, 174] width 0 height 6
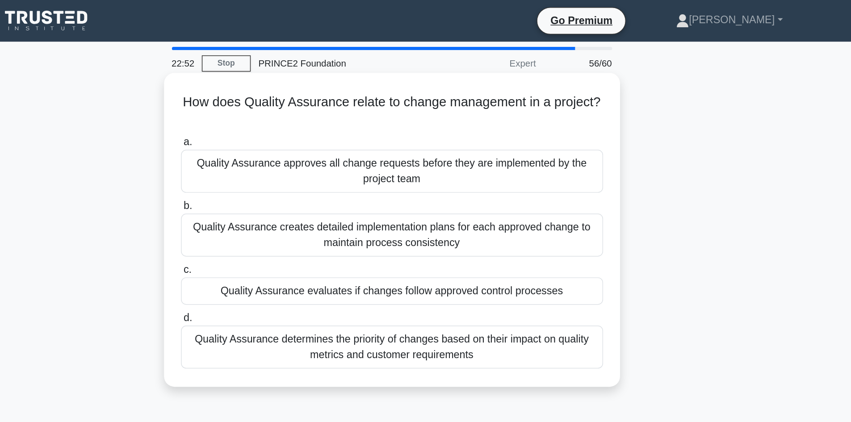
click at [445, 236] on div "Quality Assurance determines the priority of changes based on their impact on q…" at bounding box center [425, 237] width 289 height 29
click at [281, 221] on input "d. Quality Assurance determines the priority of changes based on their impact o…" at bounding box center [281, 218] width 0 height 6
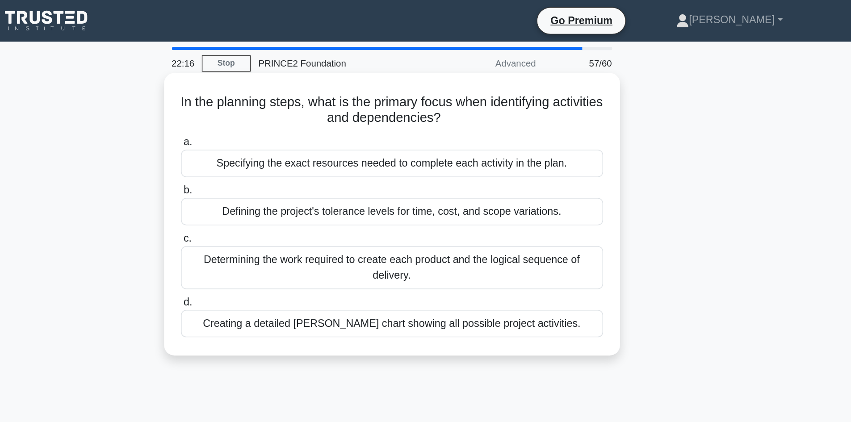
click at [467, 186] on div "Determining the work required to create each product and the logical sequence o…" at bounding box center [425, 183] width 289 height 29
click at [281, 167] on input "c. Determining the work required to create each product and the logical sequenc…" at bounding box center [281, 164] width 0 height 6
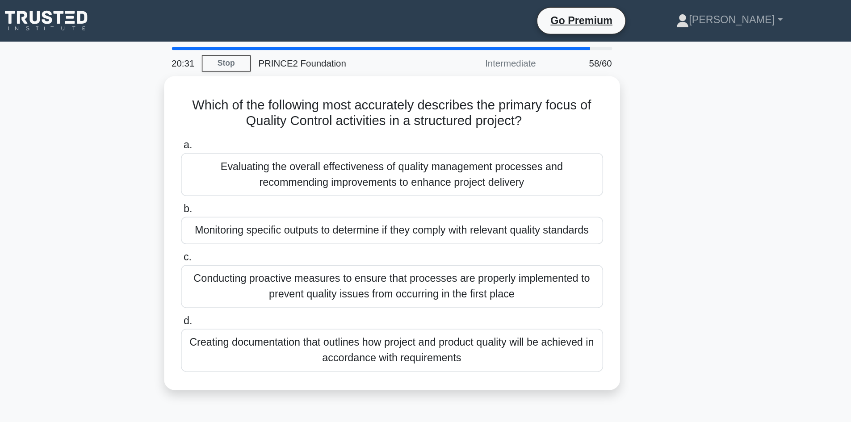
click at [632, 219] on div "Which of the following most accurately describes the primary focus of Quality C…" at bounding box center [425, 165] width 589 height 226
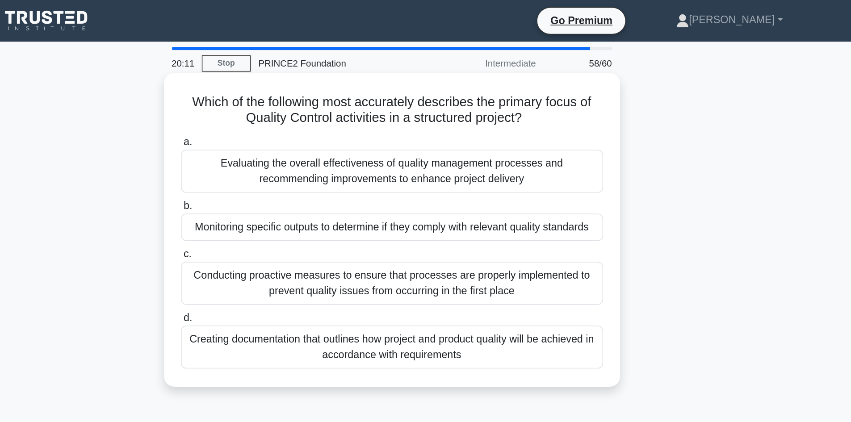
click at [529, 205] on div "Conducting proactive measures to ensure that processes are properly implemented…" at bounding box center [425, 193] width 289 height 29
click at [281, 177] on input "c. Conducting proactive measures to ensure that processes are properly implemen…" at bounding box center [281, 174] width 0 height 6
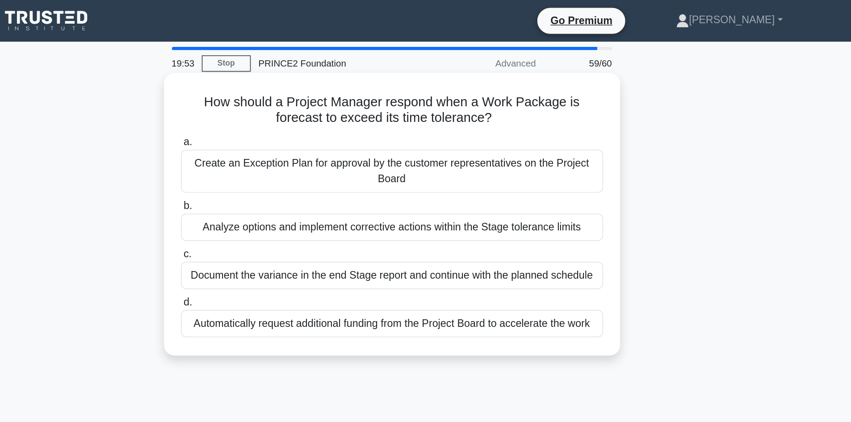
click at [460, 156] on div "Analyze options and implement corrective actions within the Stage tolerance lim…" at bounding box center [425, 155] width 289 height 19
click at [281, 144] on input "b. Analyze options and implement corrective actions within the Stage tolerance …" at bounding box center [281, 141] width 0 height 6
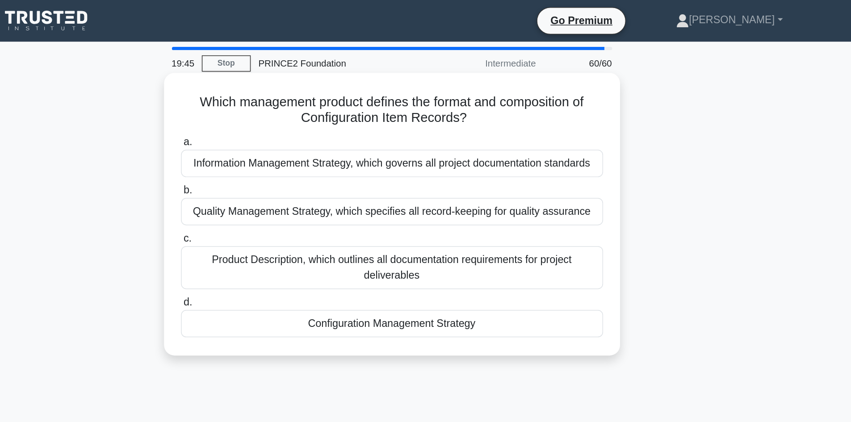
click at [440, 229] on div "Configuration Management Strategy" at bounding box center [425, 222] width 289 height 19
click at [281, 210] on input "d. Configuration Management Strategy" at bounding box center [281, 207] width 0 height 6
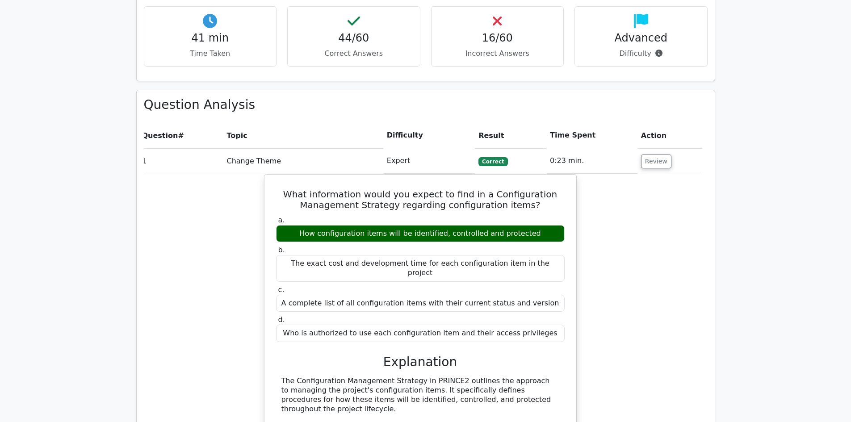
scroll to position [667, 0]
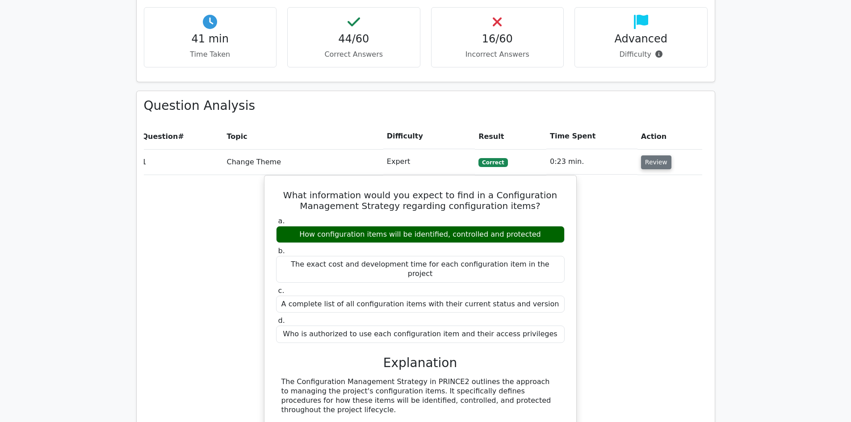
click at [643, 155] on button "Review" at bounding box center [656, 162] width 30 height 14
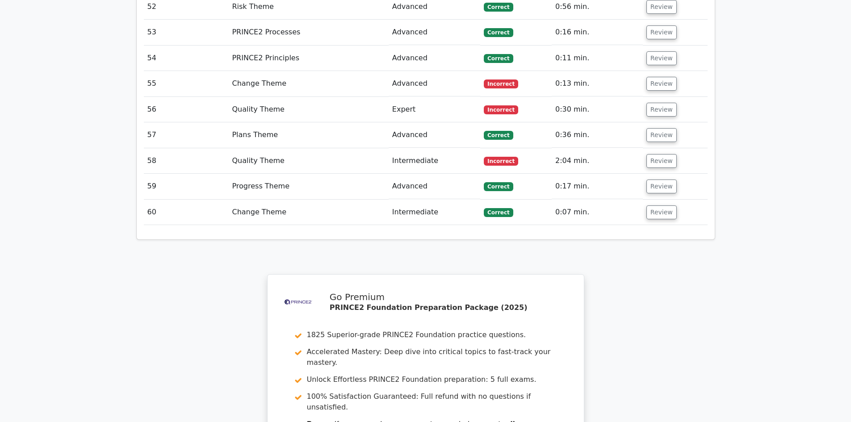
scroll to position [2132, 0]
